Goal: Task Accomplishment & Management: Manage account settings

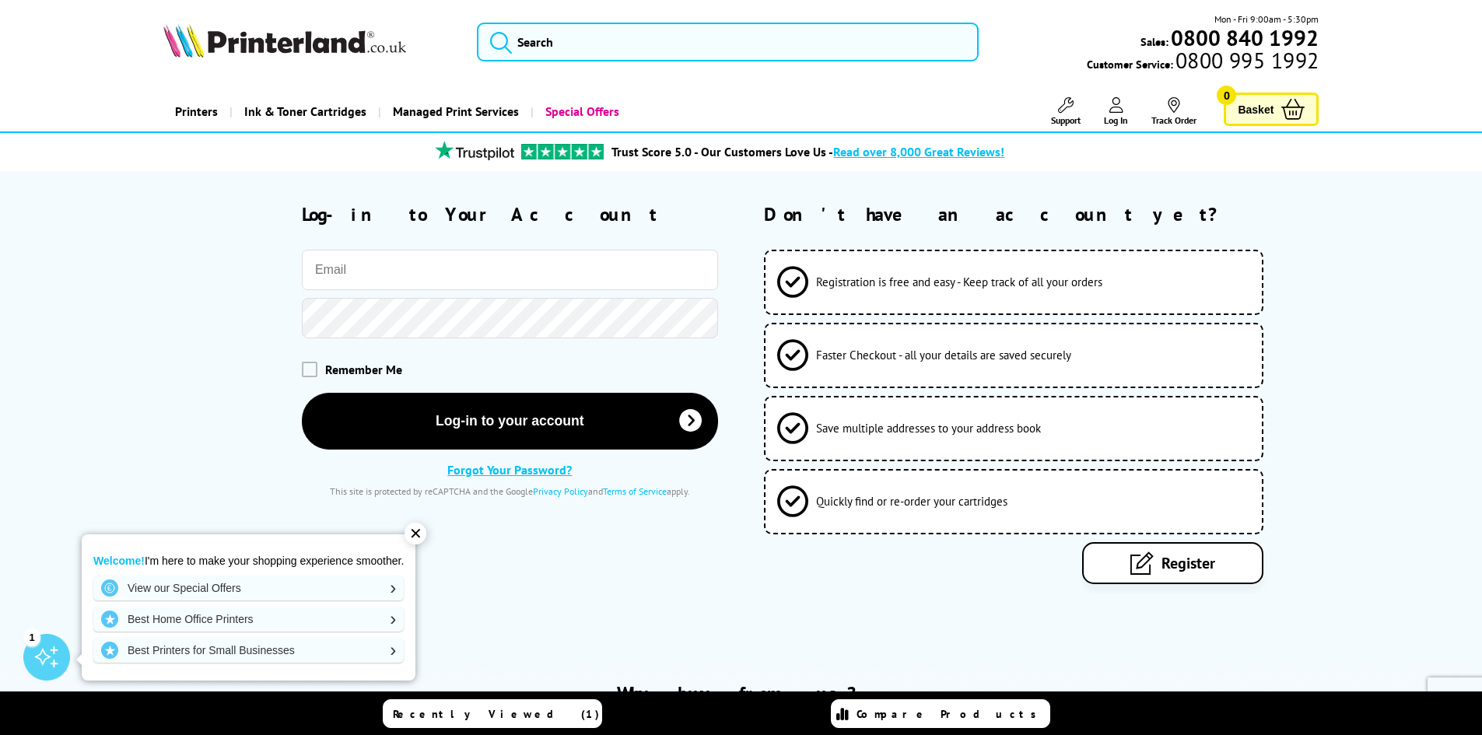
click at [468, 258] on input "email" at bounding box center [510, 270] width 416 height 40
type input "[EMAIL_ADDRESS][DOMAIN_NAME]"
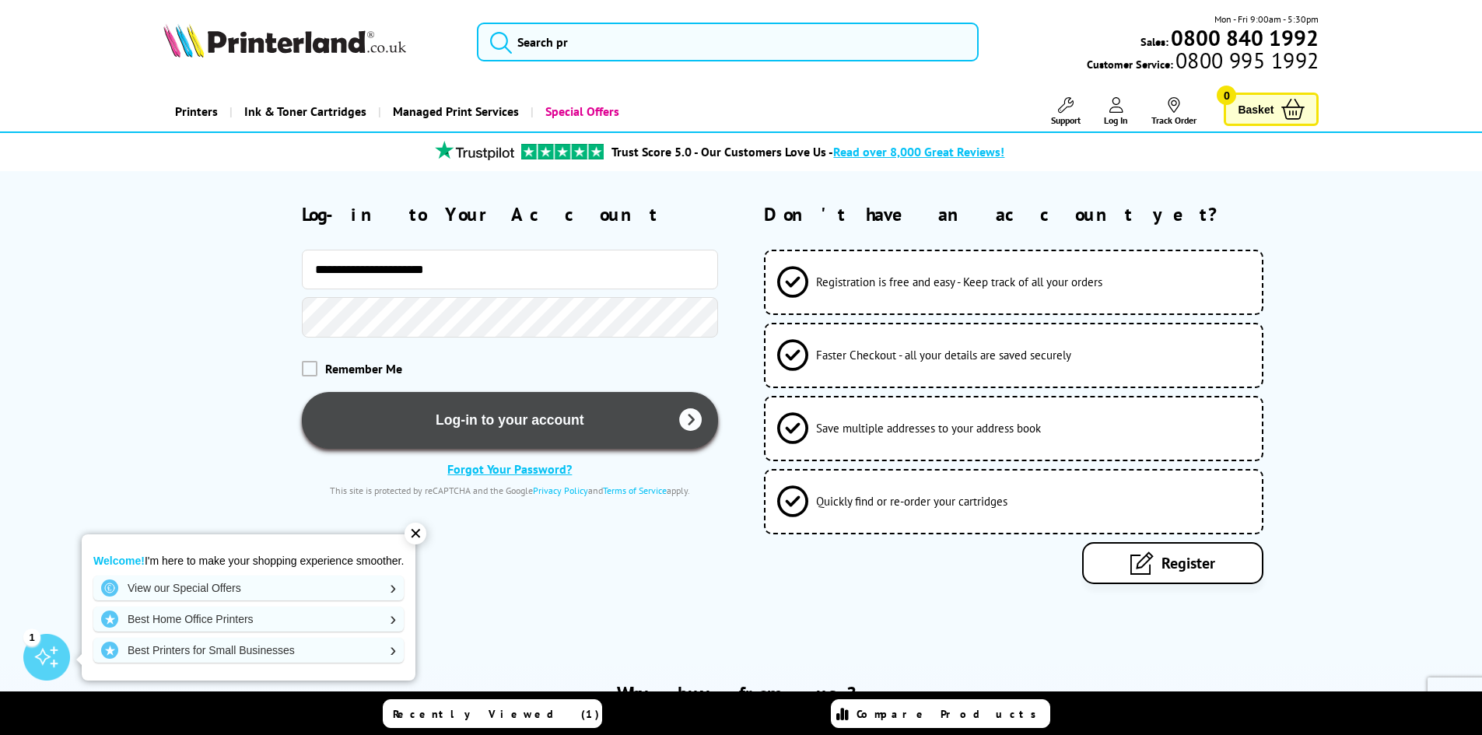
click at [396, 415] on button "Log-in to your account" at bounding box center [510, 420] width 416 height 57
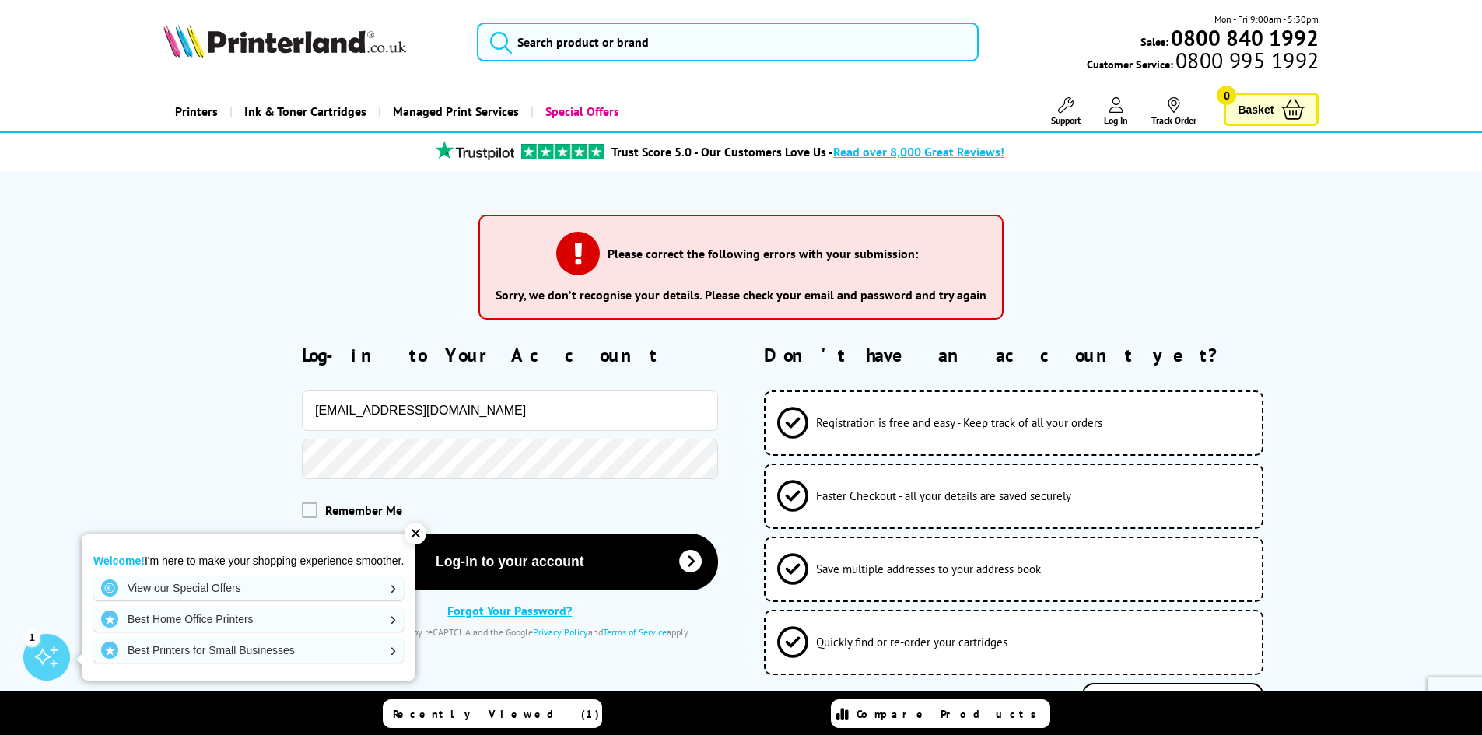
click at [426, 532] on div "✕" at bounding box center [416, 534] width 22 height 22
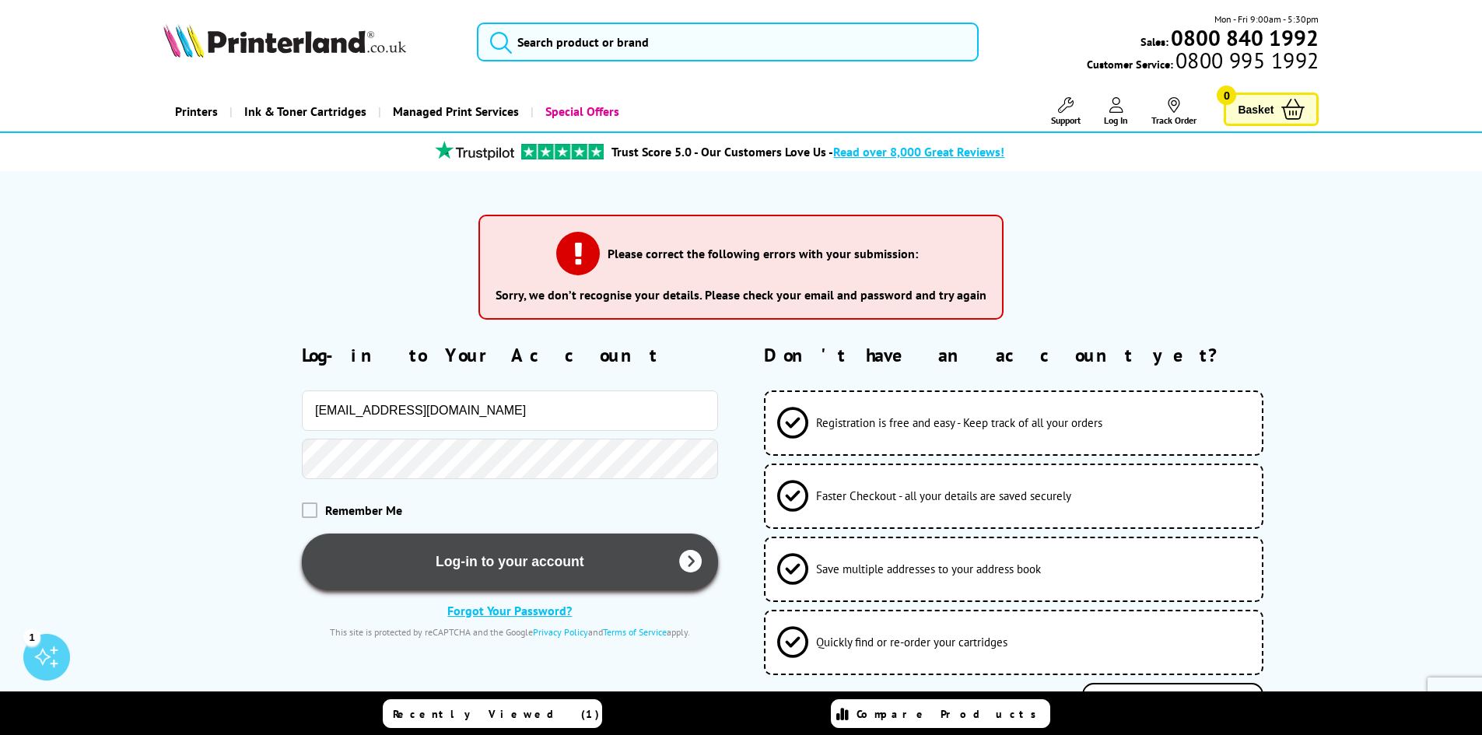
click at [416, 557] on button "Log-in to your account" at bounding box center [510, 562] width 416 height 57
